Goal: Task Accomplishment & Management: Complete application form

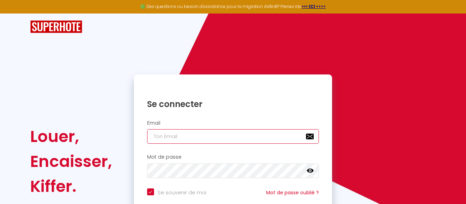
click at [225, 132] on input "email" at bounding box center [233, 136] width 172 height 15
type input "[EMAIL_ADDRESS][DOMAIN_NAME]"
checkbox input "true"
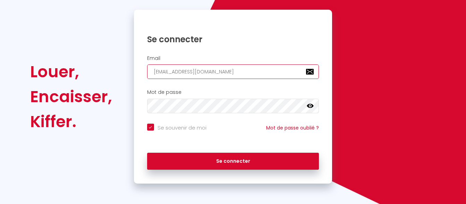
scroll to position [65, 0]
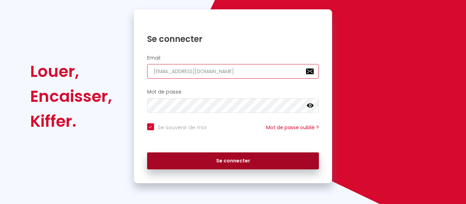
type input "[EMAIL_ADDRESS][DOMAIN_NAME]"
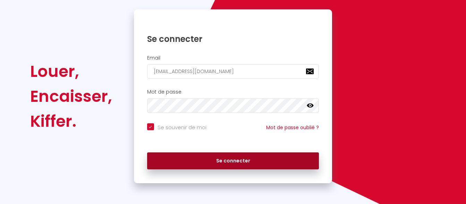
click at [245, 165] on button "Se connecter" at bounding box center [233, 161] width 172 height 17
checkbox input "true"
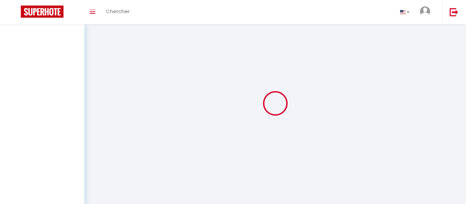
select select
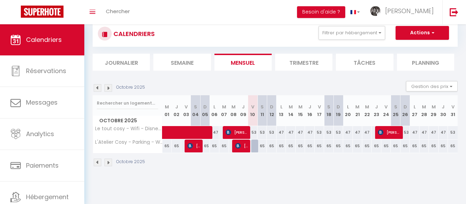
scroll to position [24, 0]
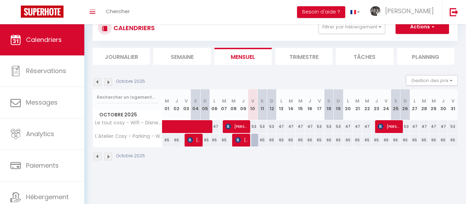
click at [245, 141] on span "[PERSON_NAME]" at bounding box center [241, 140] width 12 height 13
select select "OK"
select select "1"
select select "0"
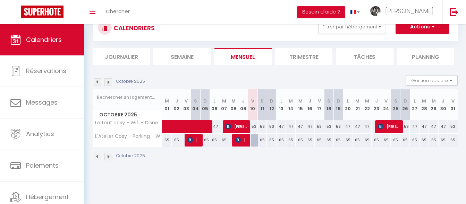
select select "1"
select select
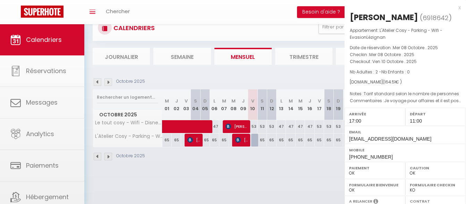
select select "41948"
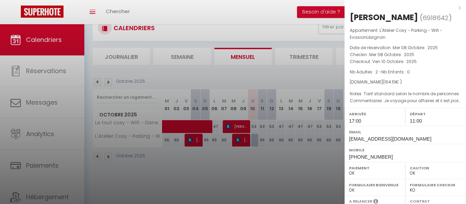
scroll to position [137, 0]
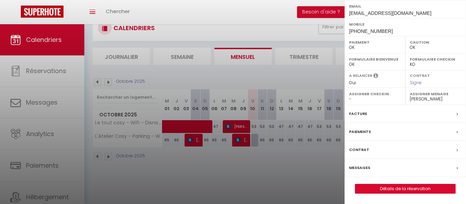
click at [359, 130] on label "Paiements" at bounding box center [360, 131] width 22 height 7
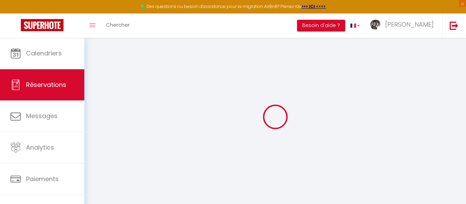
select select
checkbox input "false"
select index
select select
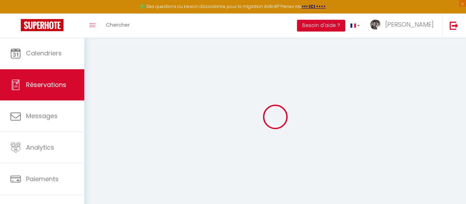
select select
checkbox input "false"
type textarea "Je voyage pour affaires et il est possible que j'utilise la carte de crédit de …"
select index
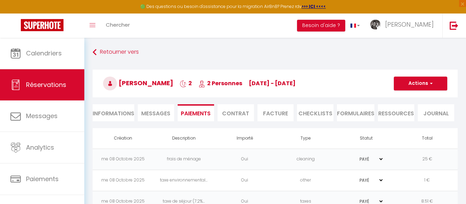
type input "25"
type input "8.51"
select select "17:00"
select select "11:00"
click at [106, 112] on li "Informations" at bounding box center [114, 112] width 42 height 17
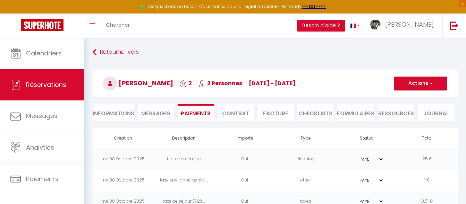
select index
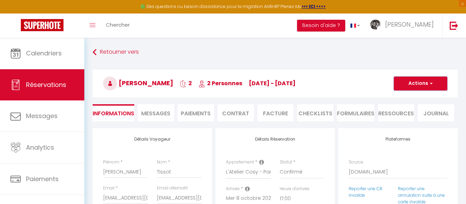
click at [409, 85] on button "Actions" at bounding box center [420, 84] width 53 height 14
click at [400, 106] on link "Dupliquer" at bounding box center [413, 107] width 55 height 9
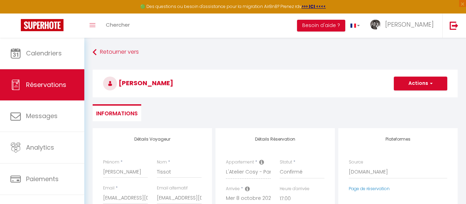
type input "0"
select select
type input "Invalid Dateundefined"
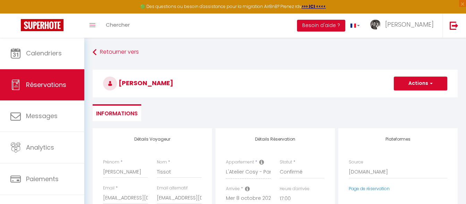
type input "Invalid Dateundefined"
select select
checkbox input "false"
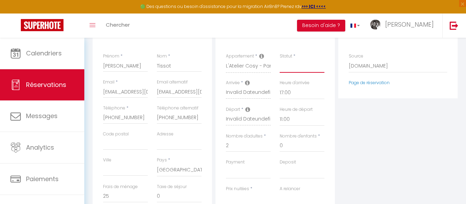
click at [280, 60] on select "Confirmé Non Confirmé [PERSON_NAME] par le voyageur No Show Request" at bounding box center [302, 66] width 45 height 13
select select "1"
click option "Confirmé" at bounding box center [0, 0] width 0 height 0
select select
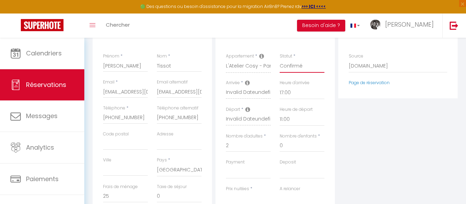
select select
checkbox input "false"
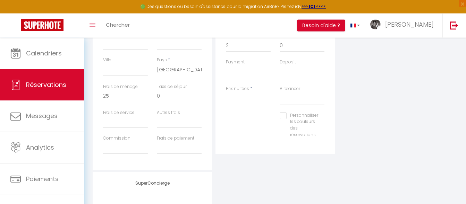
scroll to position [212, 0]
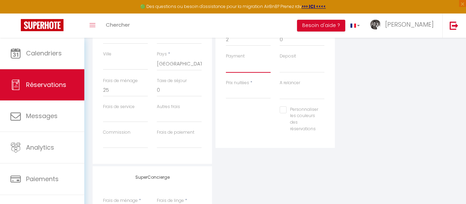
click at [226, 60] on select "OK KO" at bounding box center [248, 66] width 45 height 13
select select "10"
click option "KO" at bounding box center [0, 0] width 0 height 0
select select
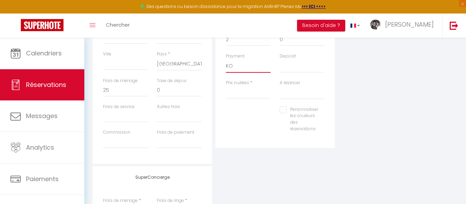
checkbox input "false"
click at [280, 60] on select "OK KO" at bounding box center [302, 66] width 45 height 13
select select "15"
click option "OK" at bounding box center [0, 0] width 0 height 0
select select
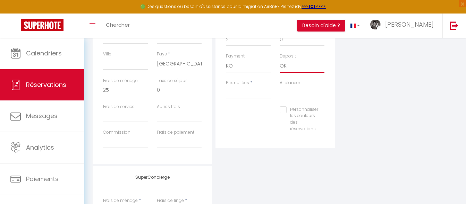
checkbox input "false"
click at [248, 98] on input "Prix nuitées" at bounding box center [248, 92] width 45 height 12
type input "6"
select select
checkbox input "false"
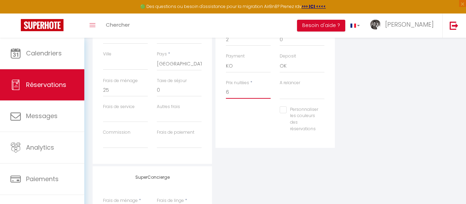
type input "65"
select select
checkbox input "false"
type input "65"
type input "0"
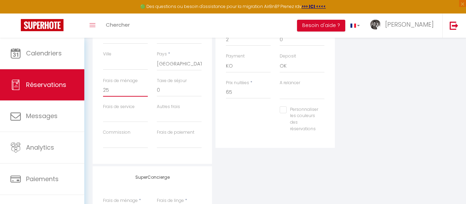
select select
checkbox input "false"
drag, startPoint x: 117, startPoint y: 90, endPoint x: 87, endPoint y: 87, distance: 30.3
click at [103, 87] on input "0" at bounding box center [125, 90] width 45 height 12
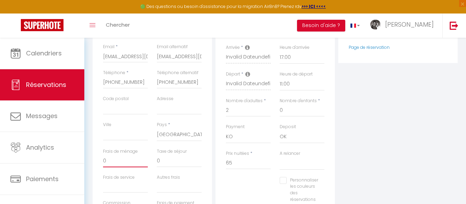
scroll to position [35, 0]
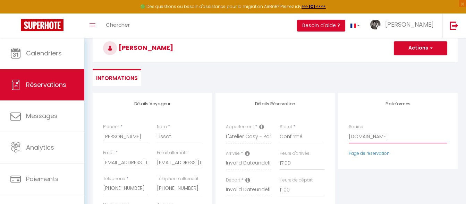
click at [349, 130] on select "Direct [DOMAIN_NAME] [DOMAIN_NAME] Chalet montagne Expedia Gite de [GEOGRAPHIC_…" at bounding box center [398, 136] width 98 height 13
select select "54"
click option "Direct" at bounding box center [0, 0] width 0 height 0
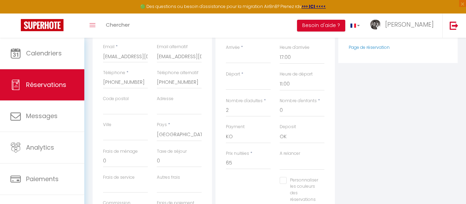
select select
checkbox input "false"
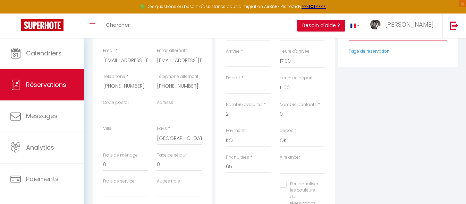
scroll to position [0, 0]
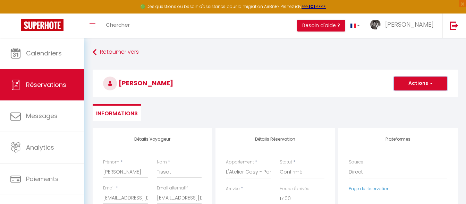
click at [415, 83] on button "Actions" at bounding box center [420, 84] width 53 height 14
click at [400, 98] on link "Enregistrer" at bounding box center [413, 98] width 55 height 9
select select
checkbox input "false"
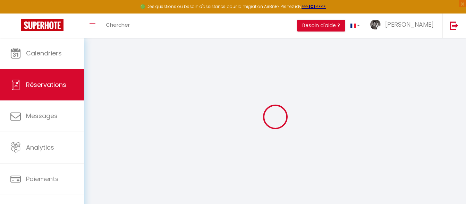
select select
checkbox input "false"
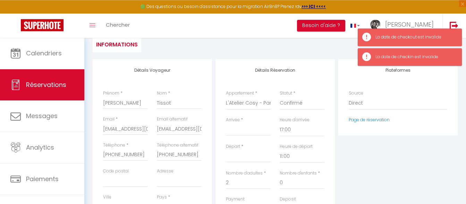
scroll to position [106, 0]
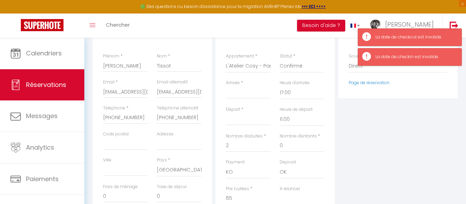
click at [243, 92] on input "Arrivée" at bounding box center [248, 93] width 45 height 9
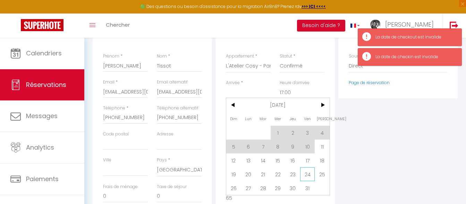
scroll to position [177, 0]
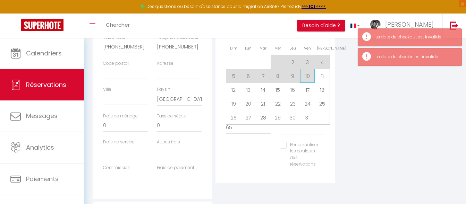
click at [307, 77] on span "10" at bounding box center [307, 76] width 15 height 14
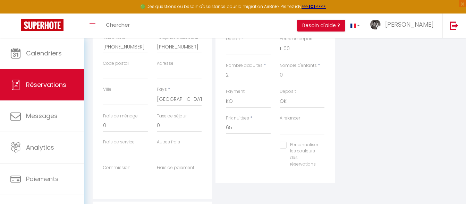
select select
checkbox input "false"
type input "Ven 10 Octobre 2025"
type input "Sam 11 Octobre 2025"
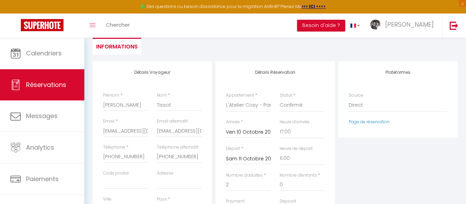
scroll to position [0, 0]
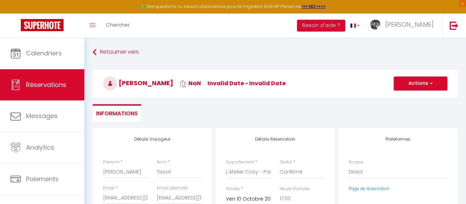
click at [421, 83] on button "Actions" at bounding box center [420, 84] width 53 height 14
click at [407, 97] on link "Enregistrer" at bounding box center [413, 98] width 55 height 9
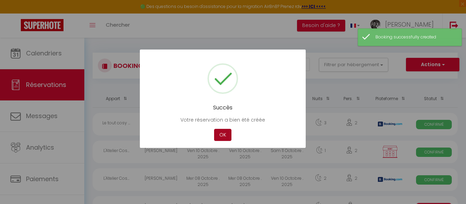
click at [224, 135] on button "OK" at bounding box center [222, 135] width 17 height 12
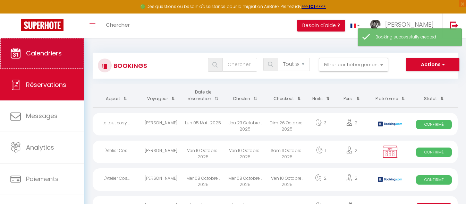
click at [61, 64] on link "Calendriers" at bounding box center [42, 53] width 84 height 31
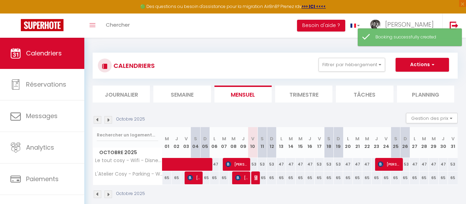
scroll to position [38, 0]
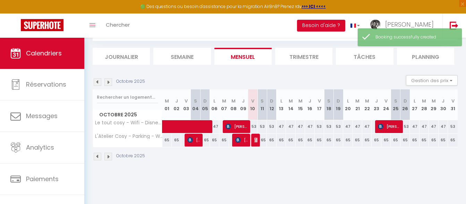
click at [239, 138] on img at bounding box center [238, 140] width 6 height 6
click at [0, 0] on div at bounding box center [0, 0] width 0 height 0
click at [244, 143] on div at bounding box center [233, 102] width 466 height 204
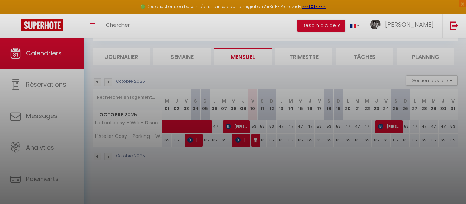
click at [245, 143] on div at bounding box center [233, 102] width 466 height 204
click at [256, 140] on div at bounding box center [233, 102] width 466 height 204
select select "41948"
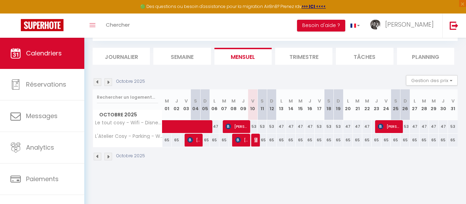
click at [236, 142] on body "🟢 Des questions ou besoin d'assistance pour la migration AirBnB? Prenez rdv >>>…" at bounding box center [233, 102] width 466 height 204
click at [248, 140] on div at bounding box center [245, 140] width 9 height 13
click at [245, 141] on span "[PERSON_NAME]" at bounding box center [241, 140] width 12 height 13
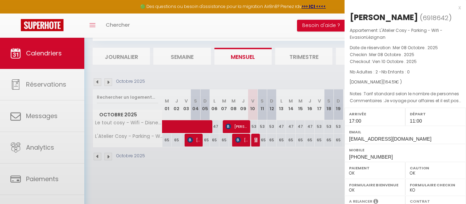
scroll to position [137, 0]
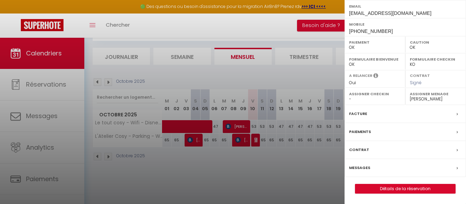
click at [410, 96] on select "- [PERSON_NAME] et [PERSON_NAME] Sony Sambour Morgane Okbi [PERSON_NAME]" at bounding box center [436, 99] width 52 height 6
select select
click option "-" at bounding box center [0, 0] width 0 height 0
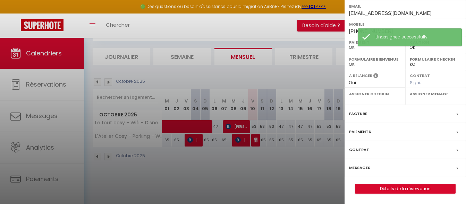
click at [253, 138] on div at bounding box center [233, 102] width 466 height 204
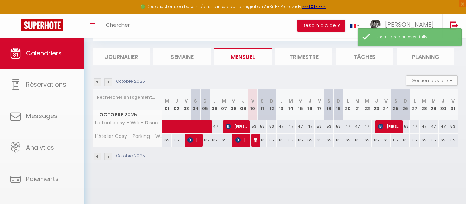
click at [257, 139] on img at bounding box center [257, 140] width 6 height 6
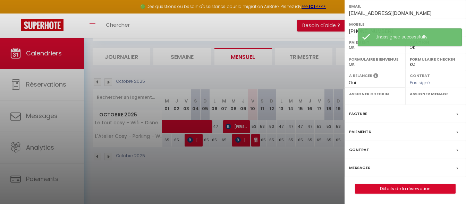
click at [418, 95] on label "Assigner Menage" at bounding box center [436, 94] width 52 height 7
click at [418, 103] on div "Assigner Menage - [PERSON_NAME] et [PERSON_NAME] Sony Sambour Morgane Okbi [PER…" at bounding box center [435, 96] width 61 height 17
click at [410, 96] on select "- [PERSON_NAME] et [PERSON_NAME] Sony Sambour Morgane Okbi [PERSON_NAME]" at bounding box center [436, 99] width 52 height 6
